Goal: Task Accomplishment & Management: Use online tool/utility

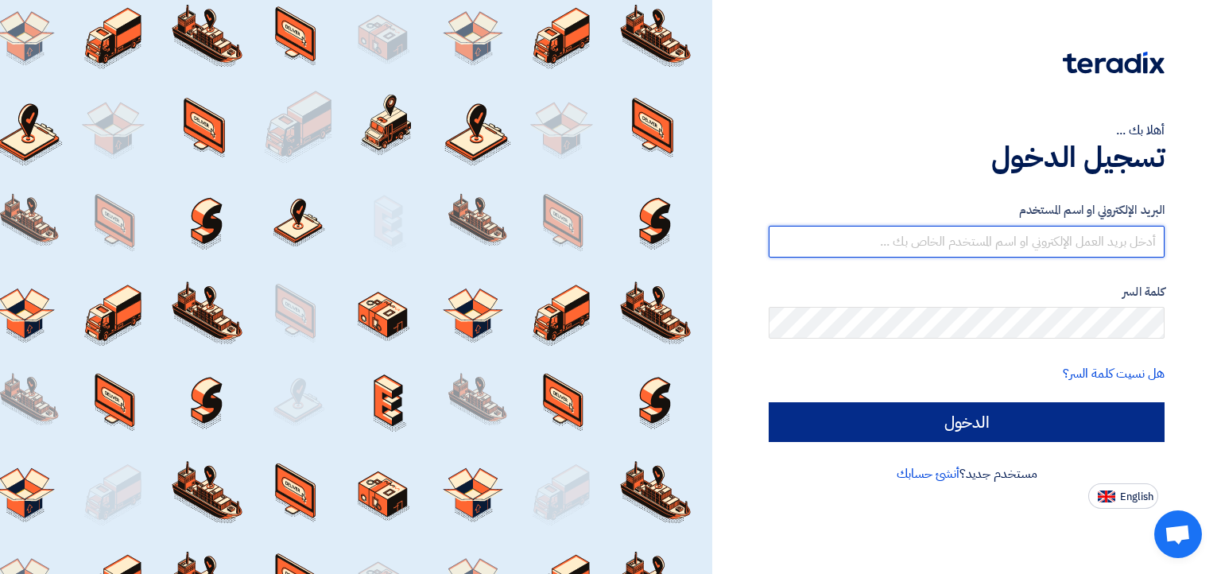
type input "[EMAIL_ADDRESS][DOMAIN_NAME]"
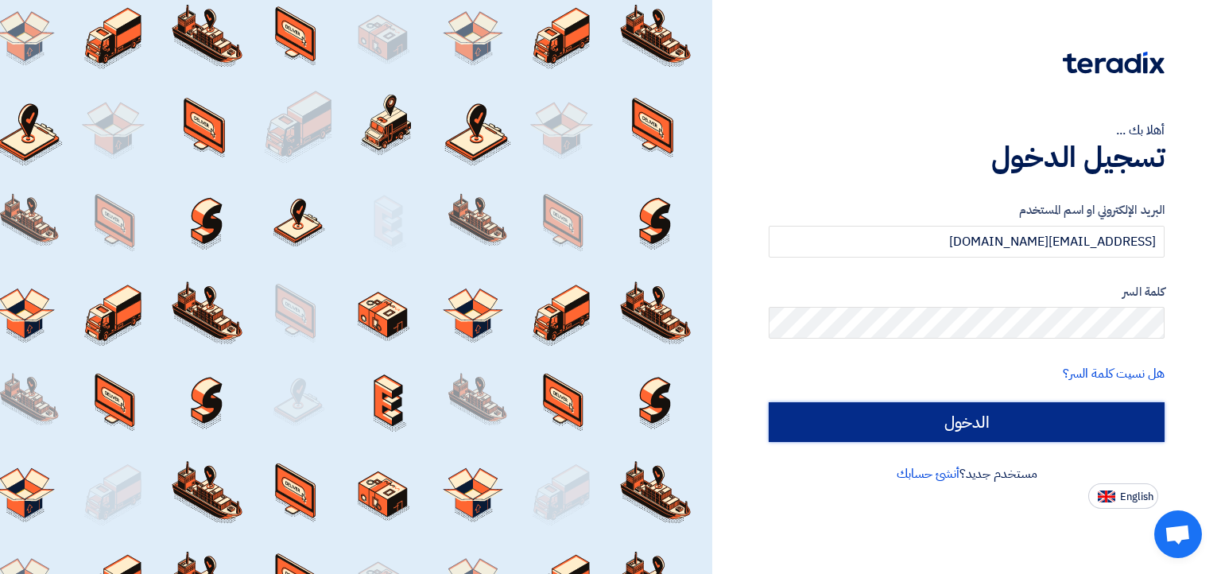
click at [957, 417] on input "الدخول" at bounding box center [967, 422] width 396 height 40
type input "Sign in"
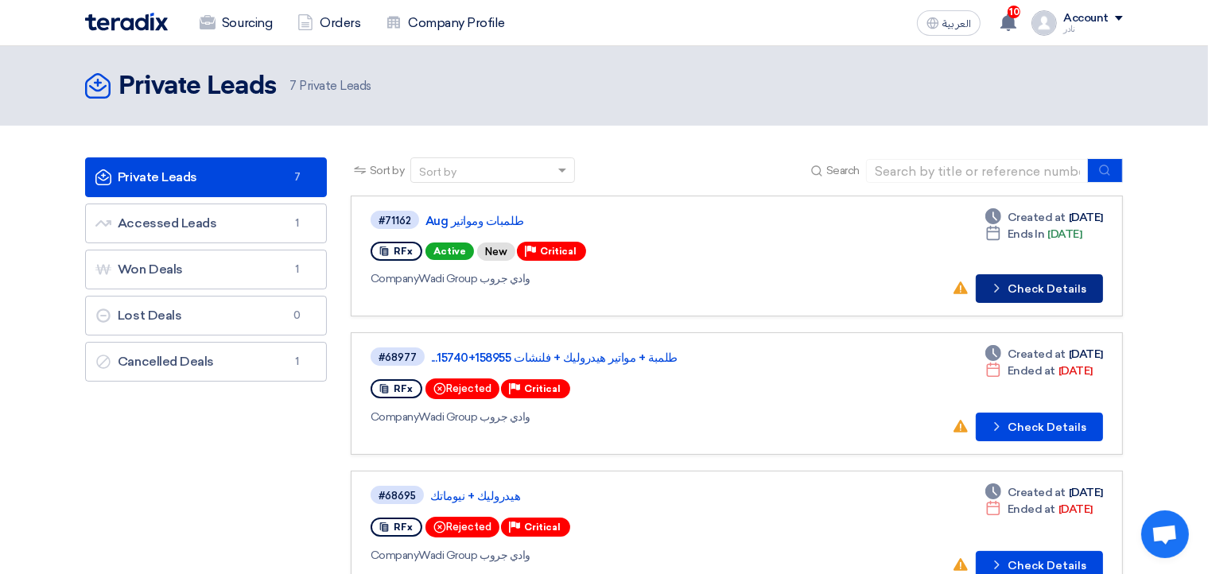
click at [1037, 281] on button "Check details Check Details" at bounding box center [1039, 288] width 127 height 29
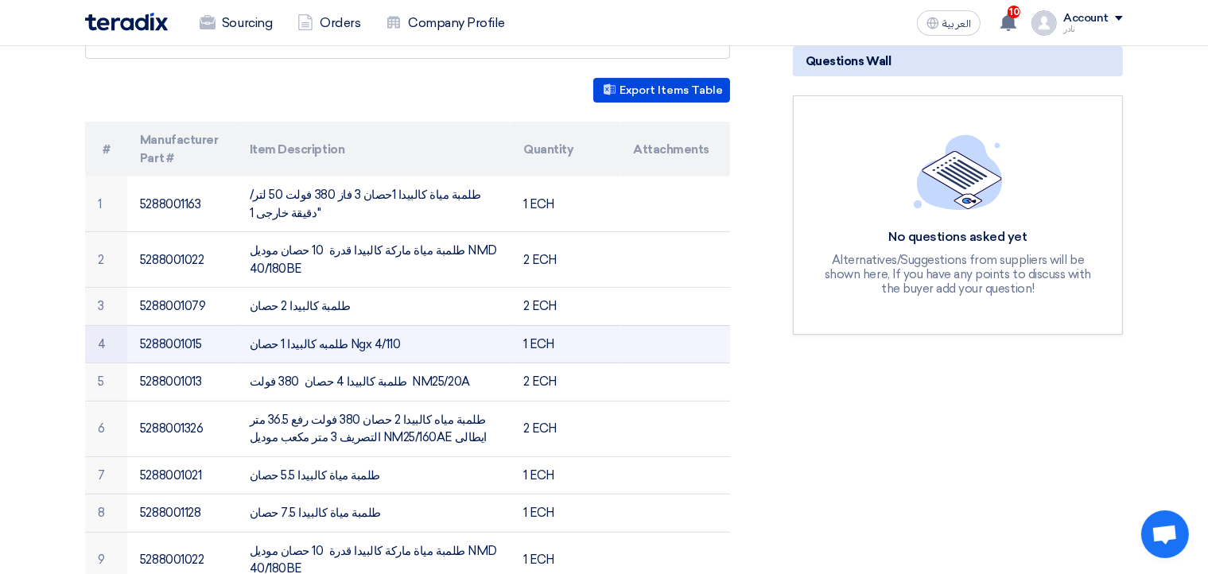
scroll to position [344, 0]
